Goal: Find specific page/section: Find specific page/section

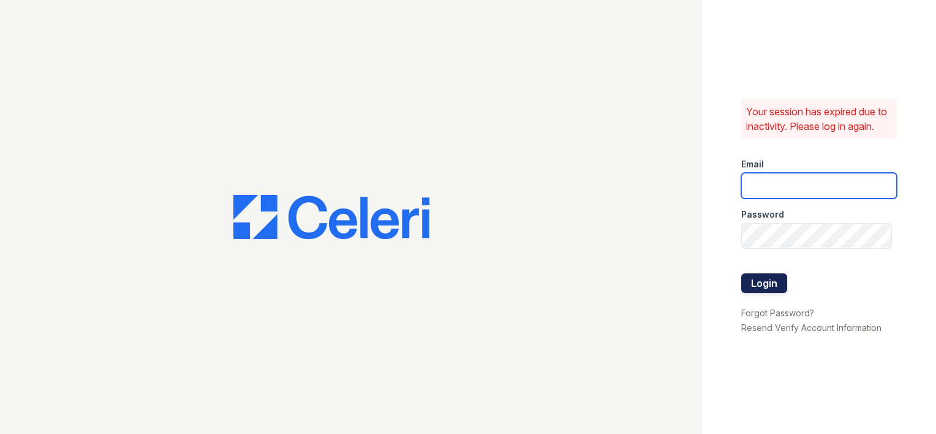
type input "[EMAIL_ADDRESS][DOMAIN_NAME]"
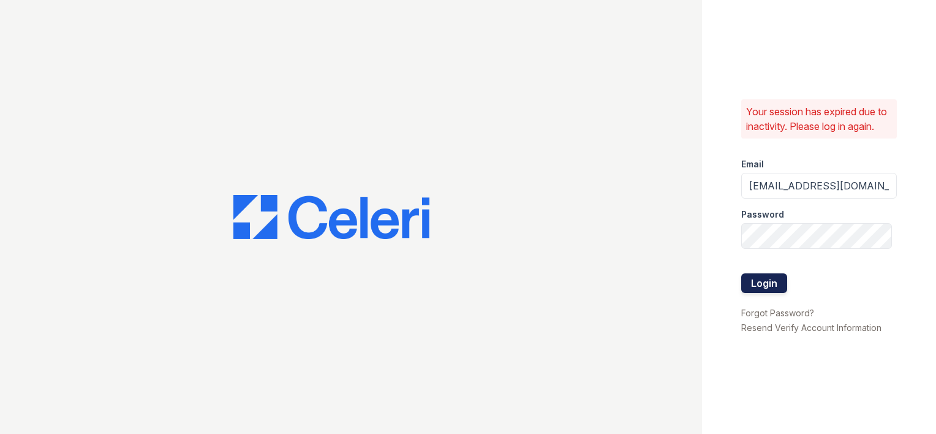
click at [756, 288] on button "Login" at bounding box center [764, 283] width 46 height 20
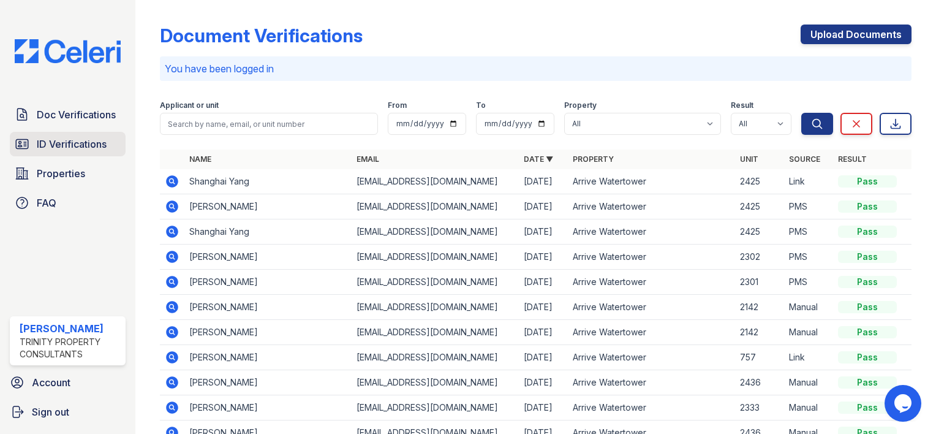
click at [54, 142] on span "ID Verifications" at bounding box center [72, 144] width 70 height 15
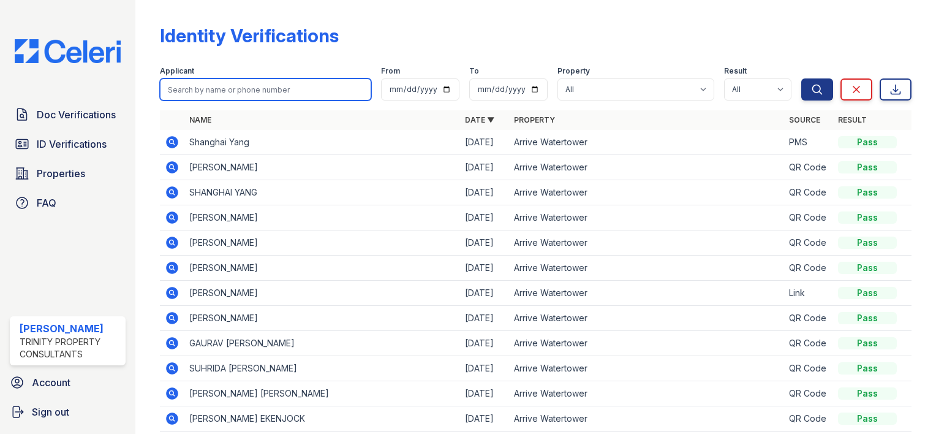
click at [205, 88] on input "search" at bounding box center [265, 89] width 211 height 22
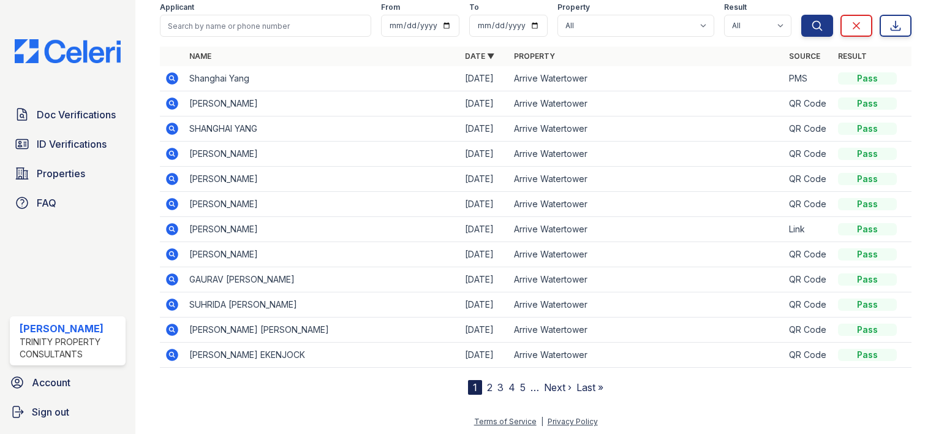
scroll to position [64, 0]
click at [487, 385] on link "2" at bounding box center [490, 386] width 6 height 12
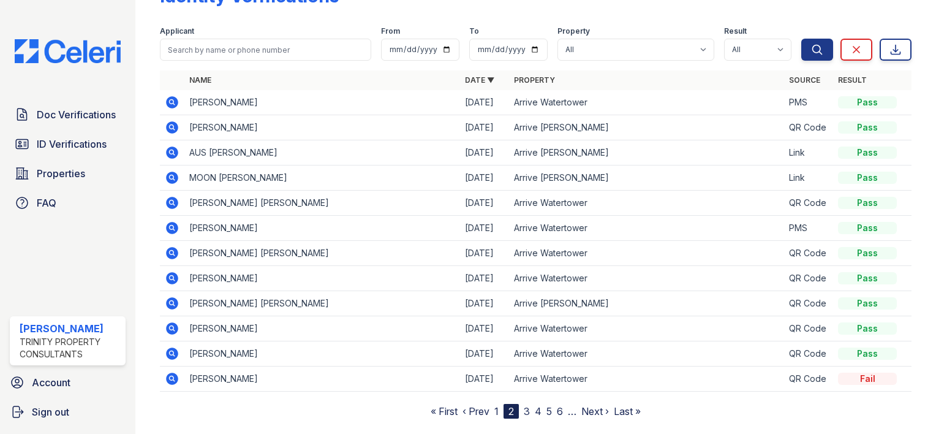
scroll to position [64, 0]
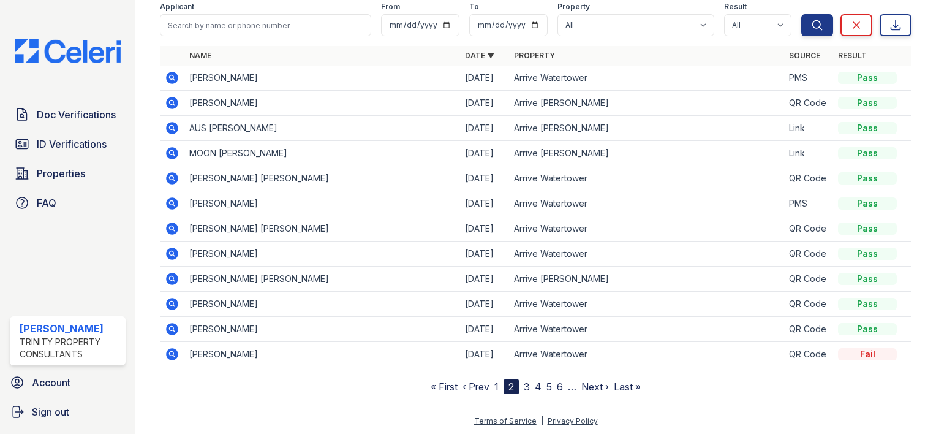
click at [524, 385] on link "3" at bounding box center [527, 386] width 6 height 12
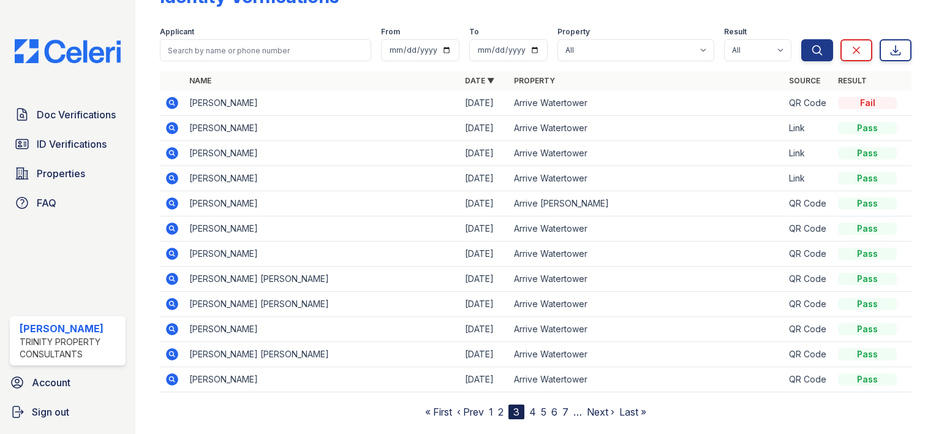
scroll to position [64, 0]
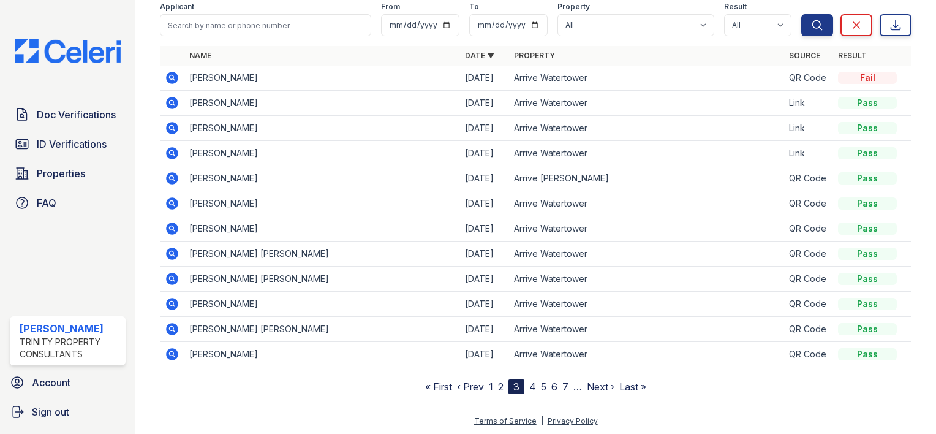
click at [529, 385] on link "4" at bounding box center [532, 386] width 7 height 12
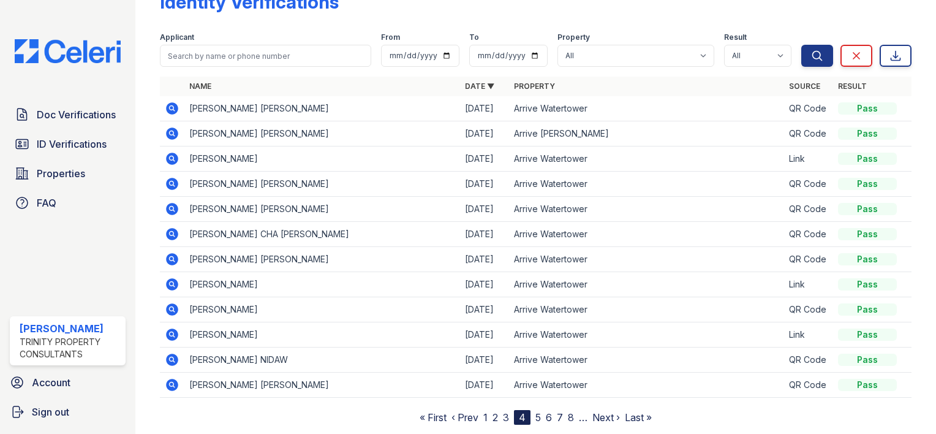
scroll to position [64, 0]
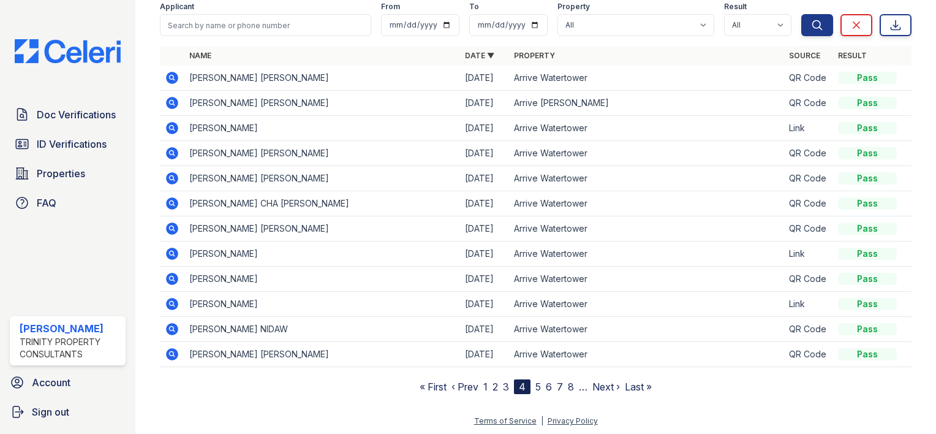
click at [535, 384] on link "5" at bounding box center [538, 386] width 6 height 12
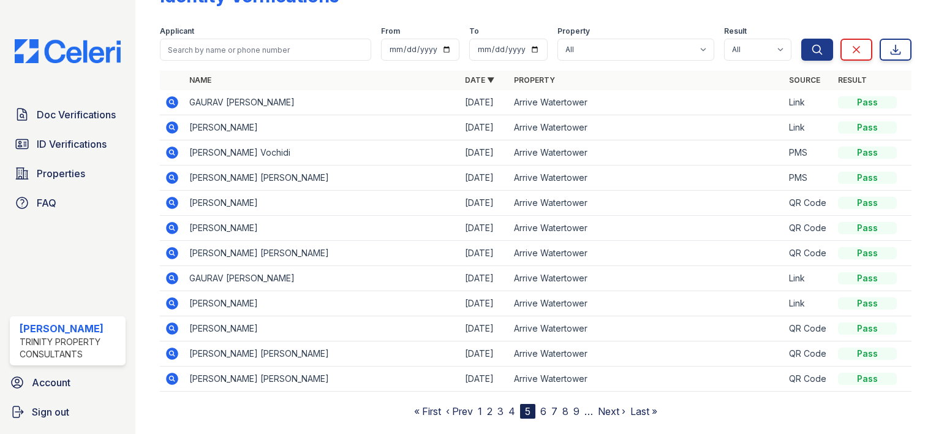
scroll to position [64, 0]
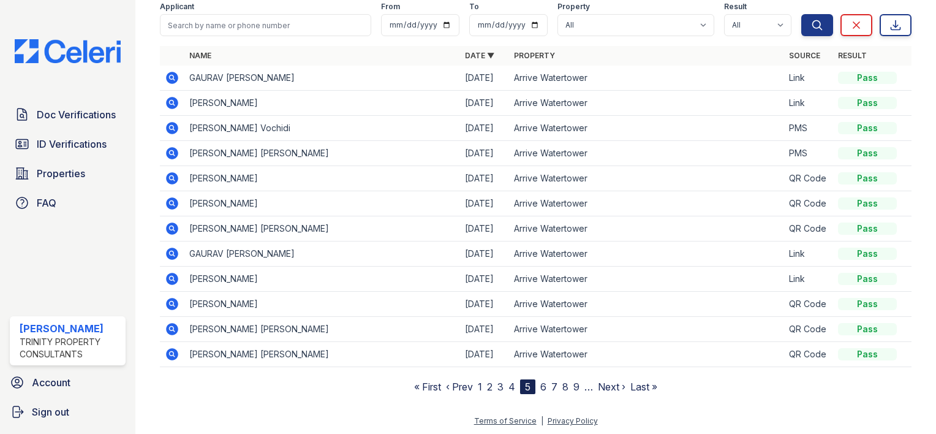
click at [540, 383] on link "6" at bounding box center [543, 386] width 6 height 12
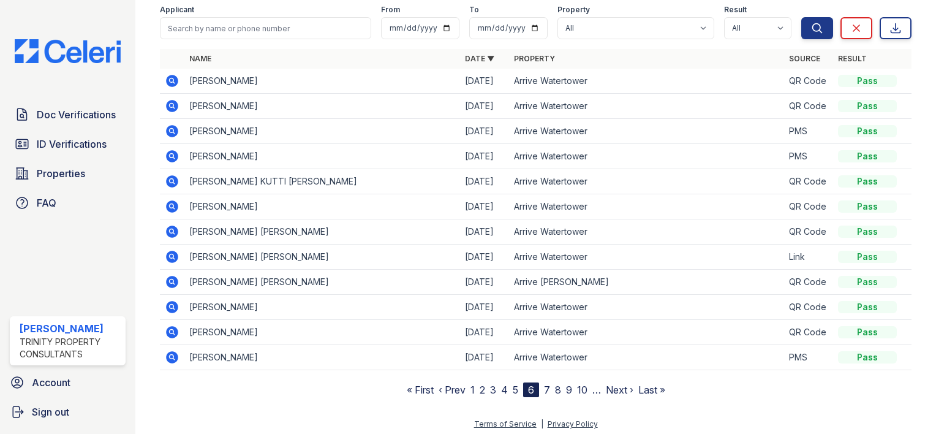
scroll to position [64, 0]
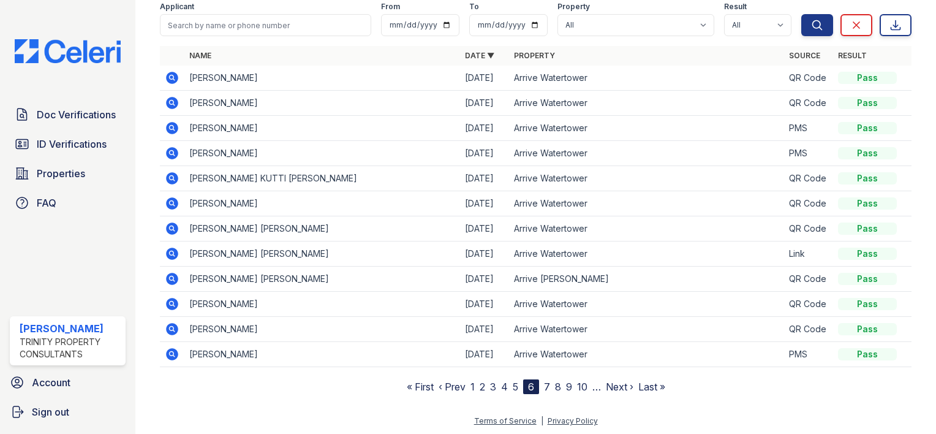
click at [544, 383] on link "7" at bounding box center [547, 386] width 6 height 12
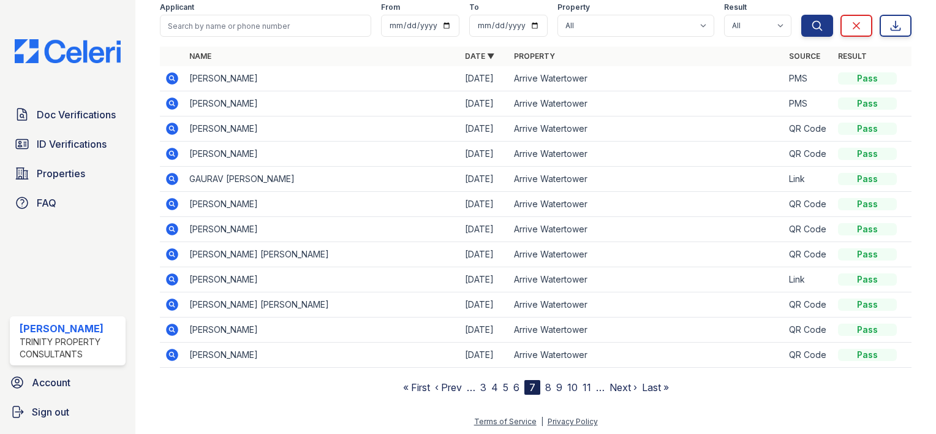
scroll to position [64, 0]
click at [545, 386] on link "8" at bounding box center [548, 386] width 6 height 12
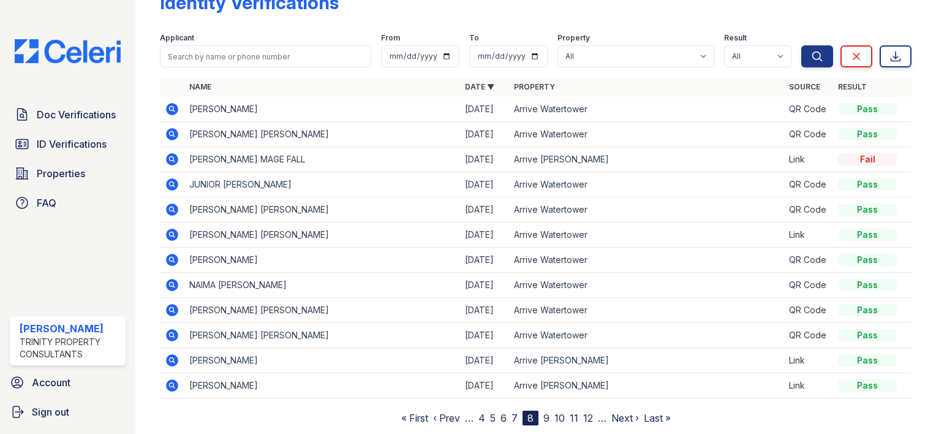
scroll to position [64, 0]
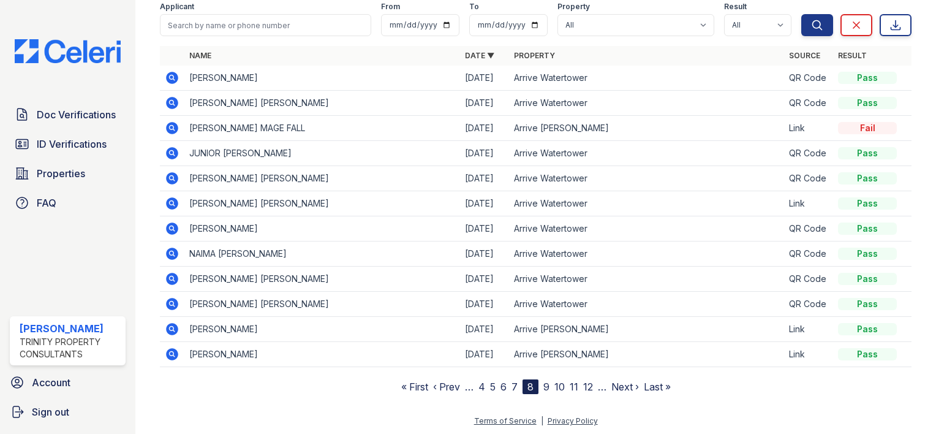
click at [543, 383] on link "9" at bounding box center [546, 386] width 6 height 12
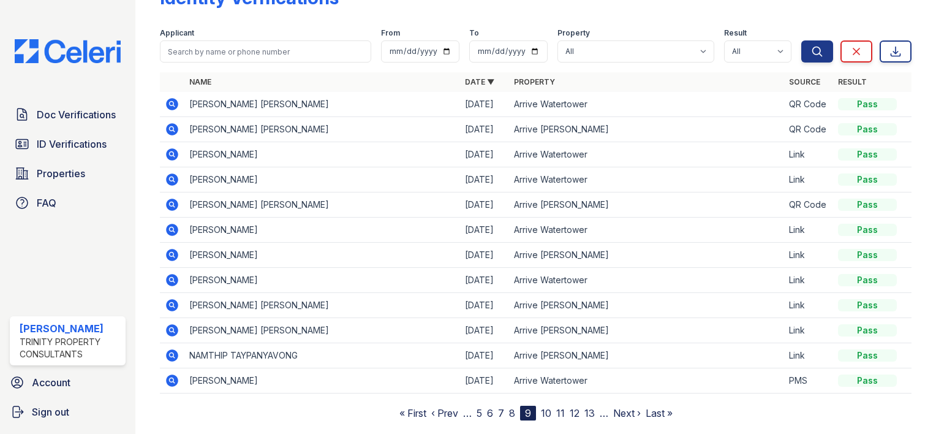
scroll to position [64, 0]
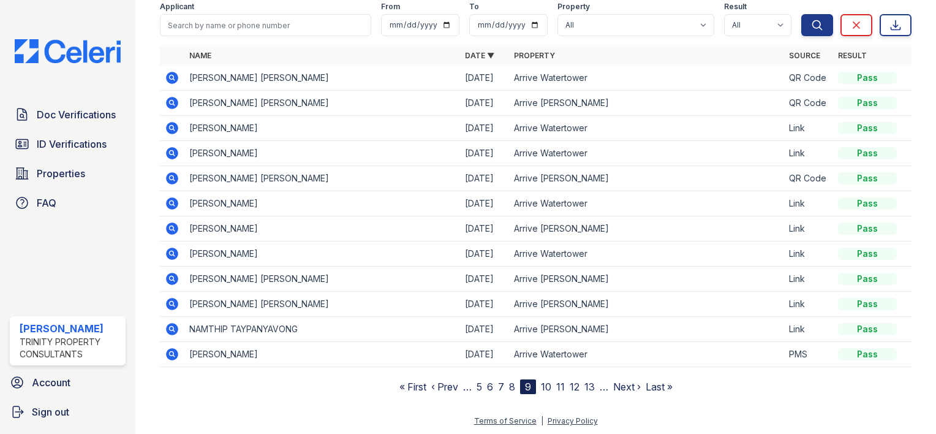
click at [543, 385] on link "10" at bounding box center [546, 386] width 10 height 12
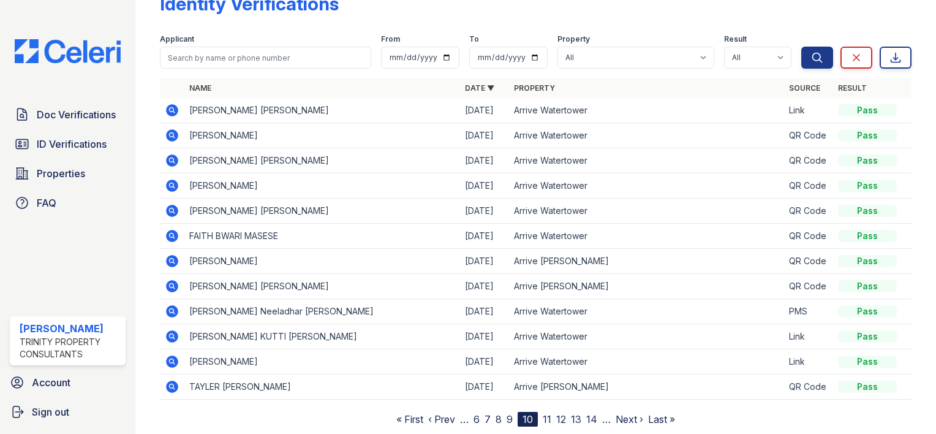
scroll to position [64, 0]
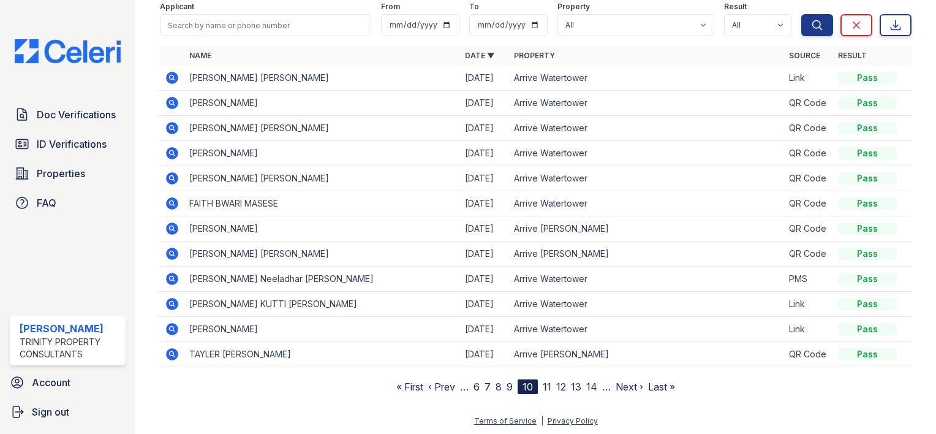
click at [543, 383] on link "11" at bounding box center [547, 386] width 9 height 12
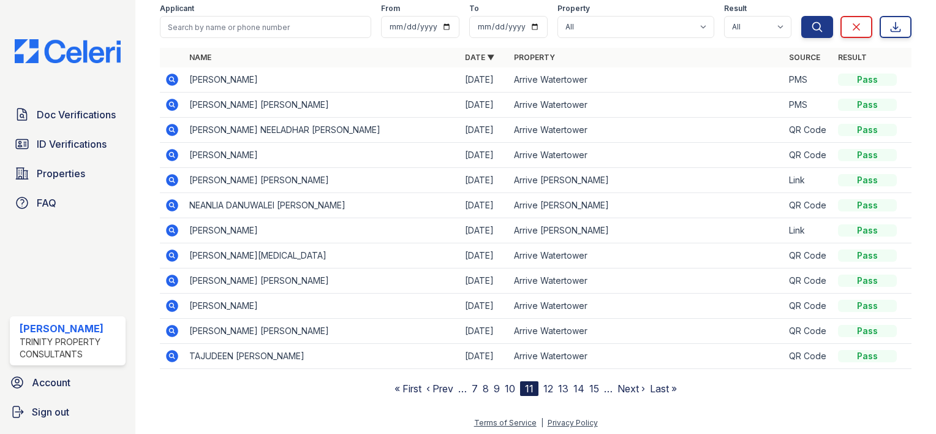
scroll to position [64, 0]
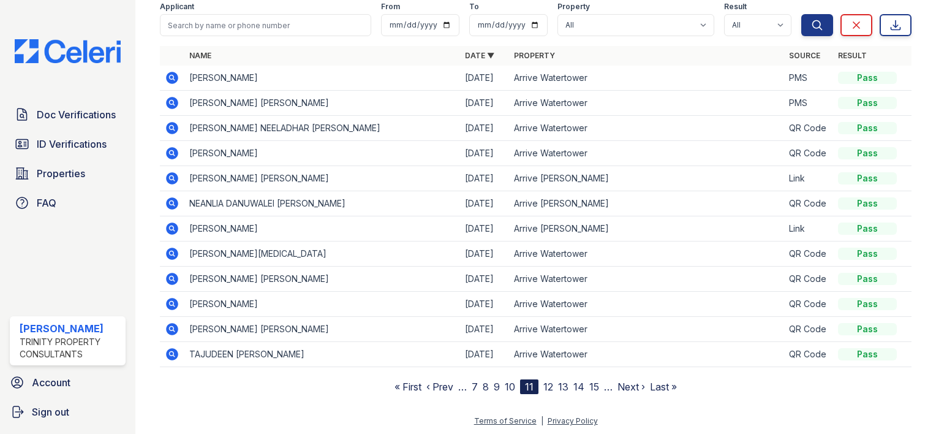
click at [544, 383] on link "12" at bounding box center [548, 386] width 10 height 12
